Goal: Information Seeking & Learning: Find specific page/section

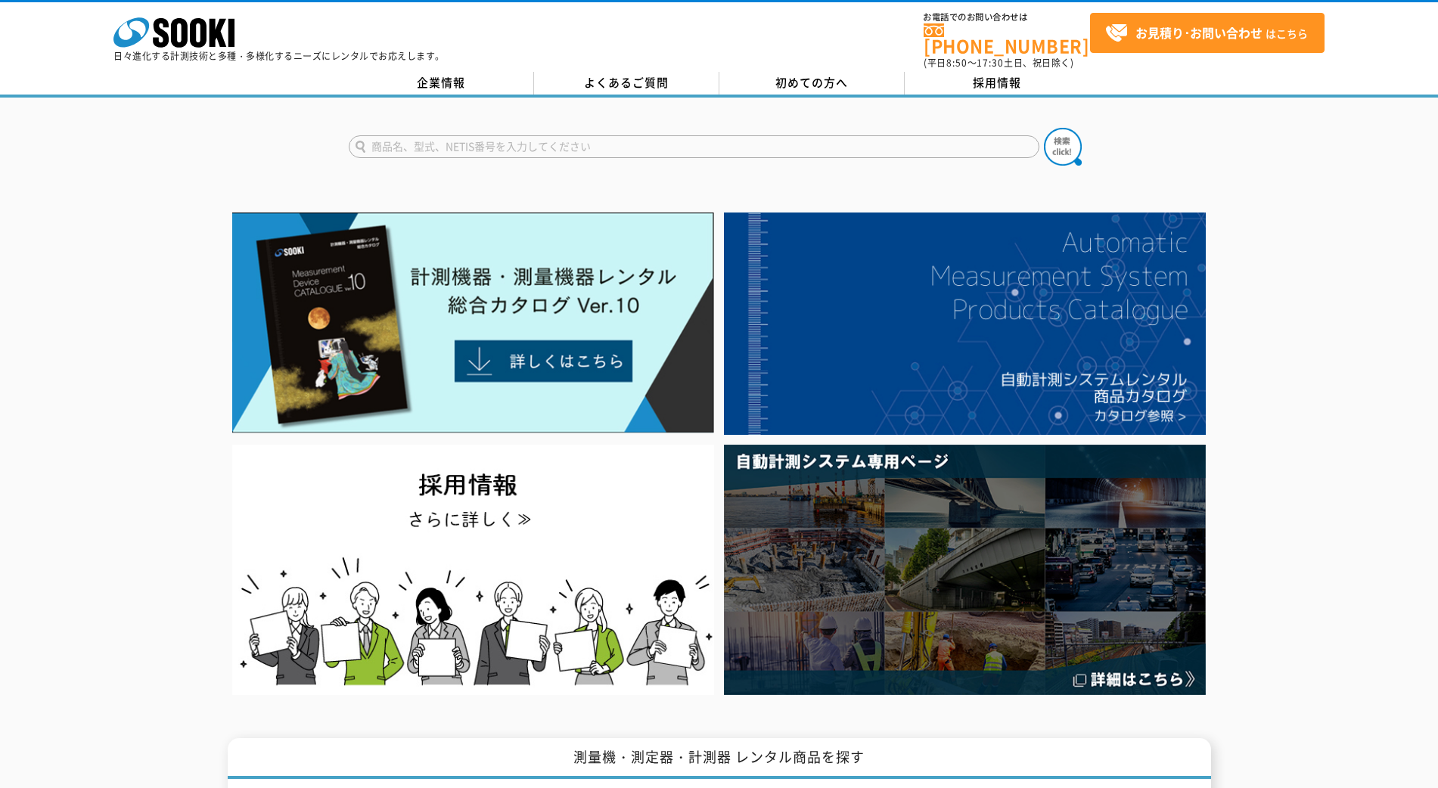
click at [418, 139] on input "text" at bounding box center [694, 146] width 691 height 23
type input "シリンダ"
click at [1044, 128] on button at bounding box center [1063, 147] width 38 height 38
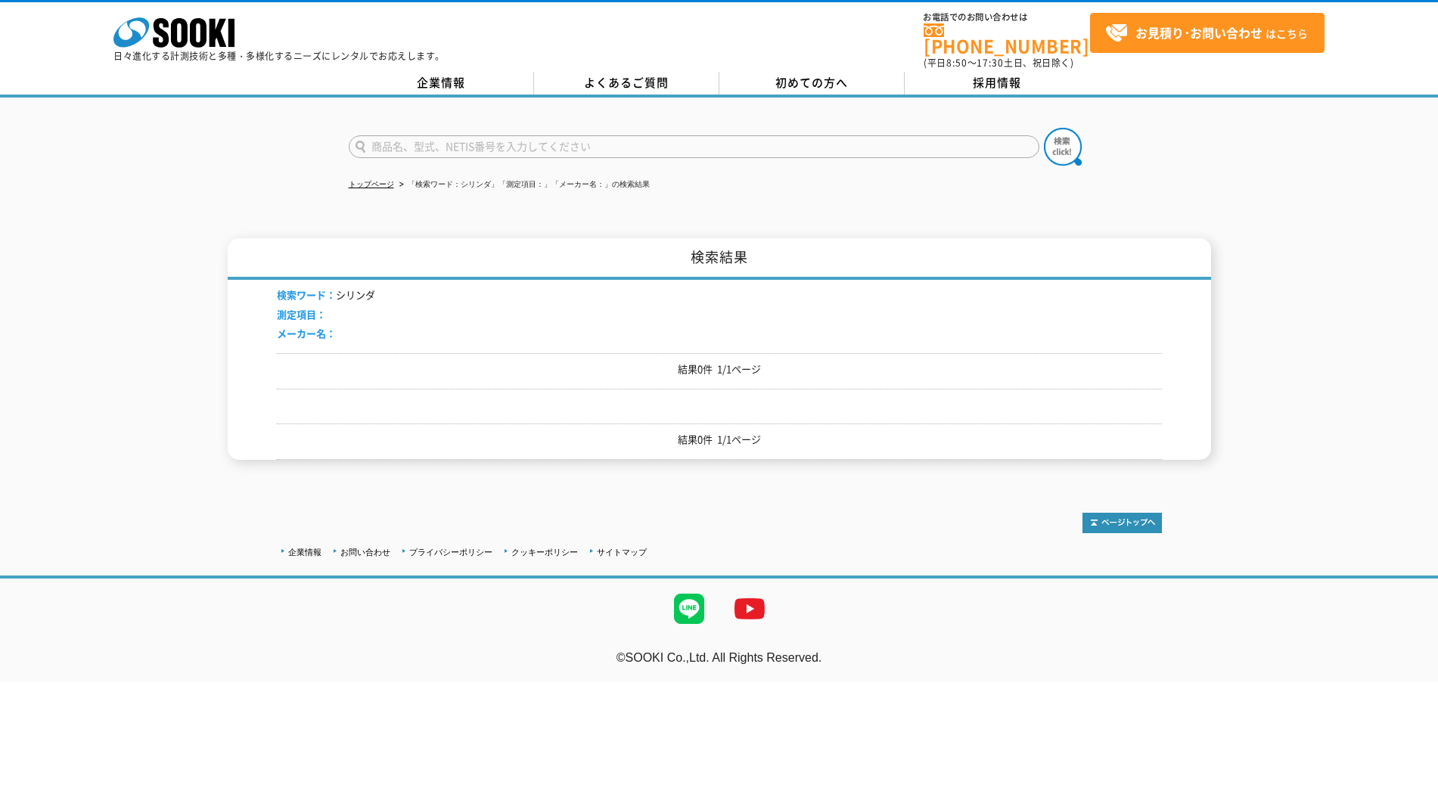
click at [442, 142] on input "text" at bounding box center [694, 146] width 691 height 23
type input "シｒンダゲージ"
click at [1044, 128] on button at bounding box center [1063, 147] width 38 height 38
click at [425, 135] on input "text" at bounding box center [694, 146] width 691 height 23
type input "シリンダゲージ"
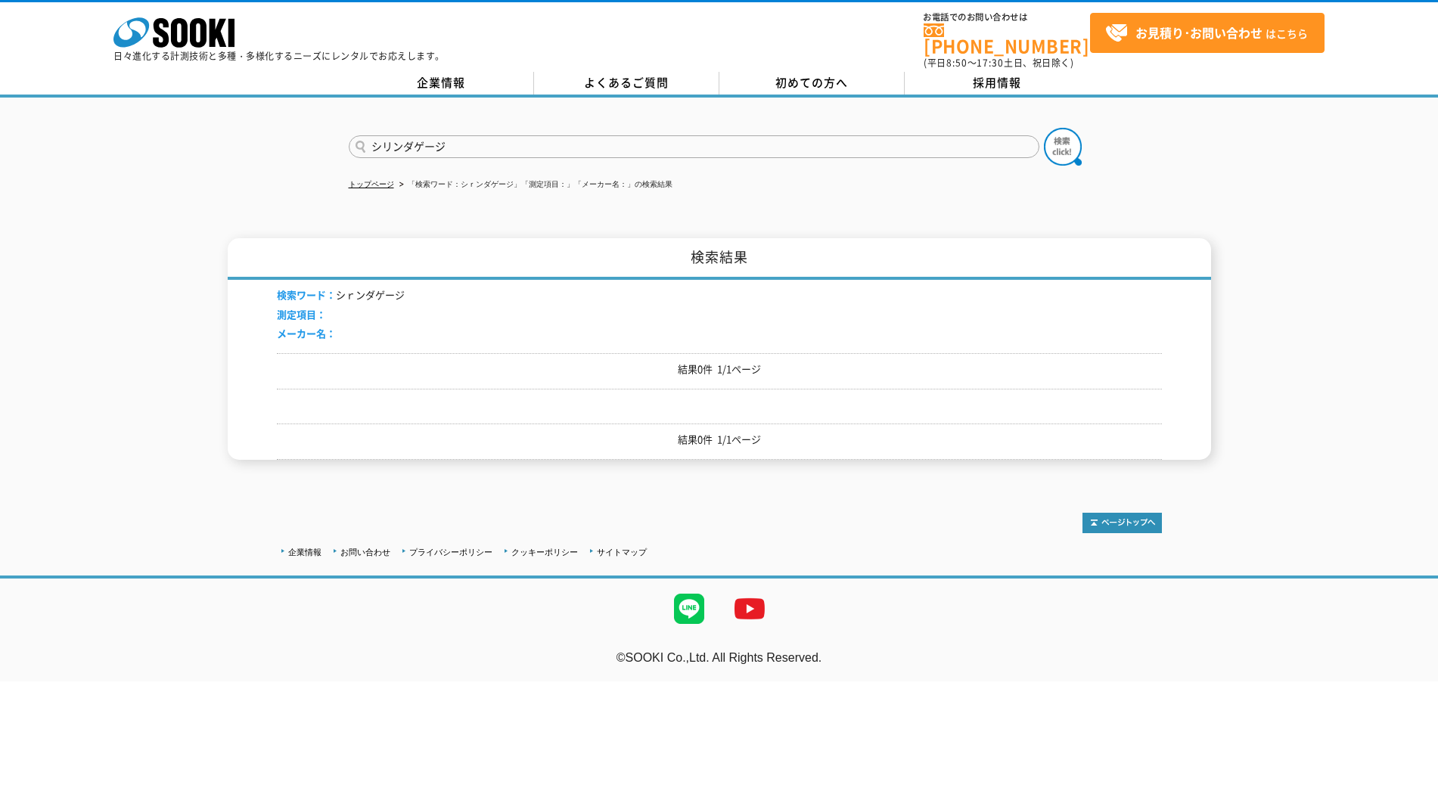
click at [1044, 128] on button at bounding box center [1063, 147] width 38 height 38
